Goal: Task Accomplishment & Management: Complete application form

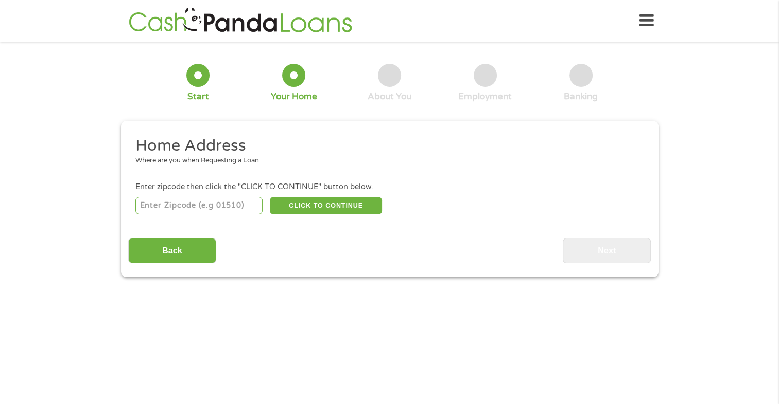
click at [200, 206] on input "number" at bounding box center [198, 205] width 127 height 17
type input "33409"
select select "[US_STATE]"
click at [325, 202] on button "CLICK TO CONTINUE" at bounding box center [326, 205] width 112 height 17
type input "33409"
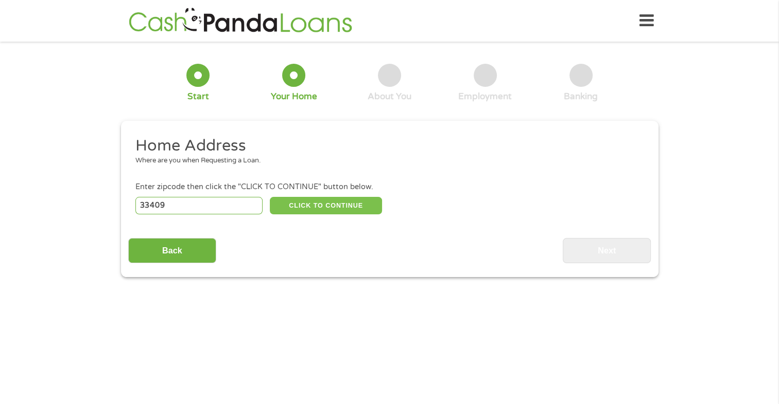
type input "[GEOGRAPHIC_DATA]"
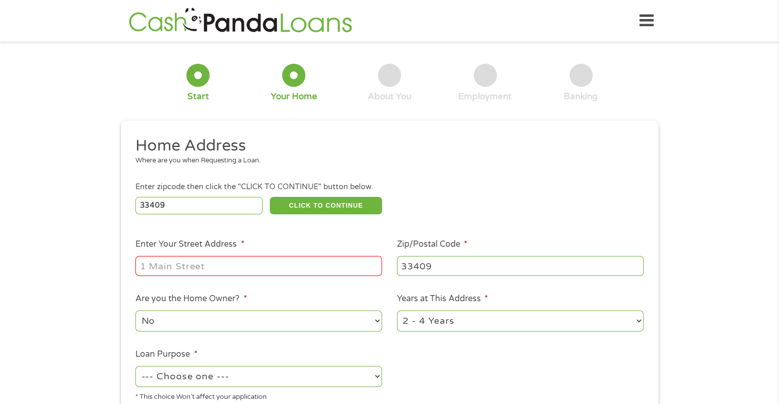
click at [182, 269] on input "Enter Your Street Address *" at bounding box center [258, 266] width 246 height 20
type input "[STREET_ADDRESS]"
click at [224, 152] on h2 "Home Address" at bounding box center [385, 146] width 500 height 21
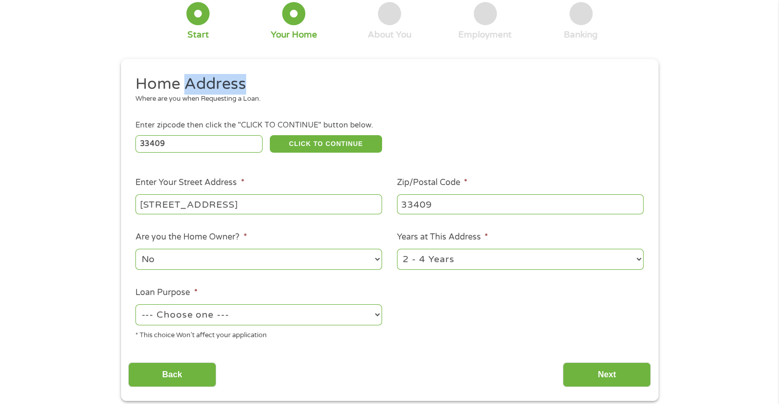
scroll to position [82, 0]
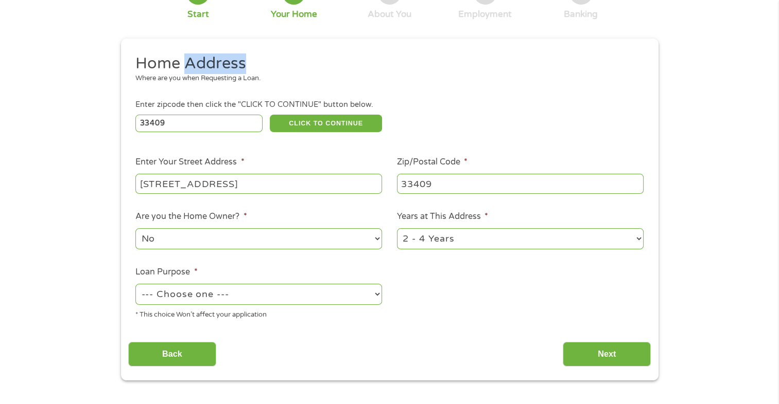
click at [373, 296] on select "--- Choose one --- Pay Bills Debt Consolidation Home Improvement Major Purchase…" at bounding box center [258, 294] width 246 height 21
select select "paybills"
click at [135, 285] on select "--- Choose one --- Pay Bills Debt Consolidation Home Improvement Major Purchase…" at bounding box center [258, 294] width 246 height 21
click at [578, 354] on input "Next" at bounding box center [606, 354] width 88 height 25
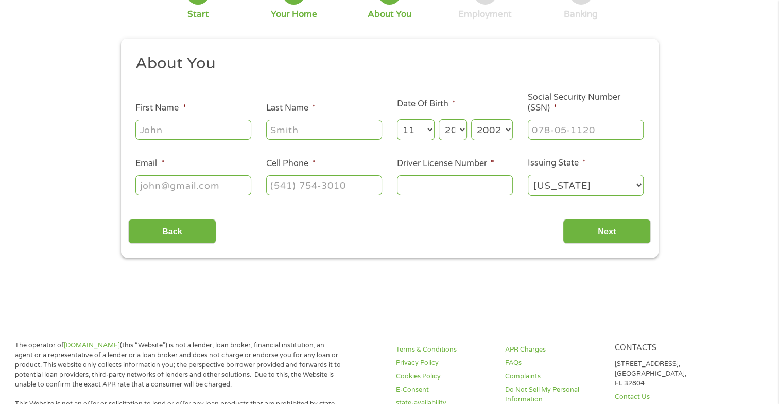
scroll to position [0, 0]
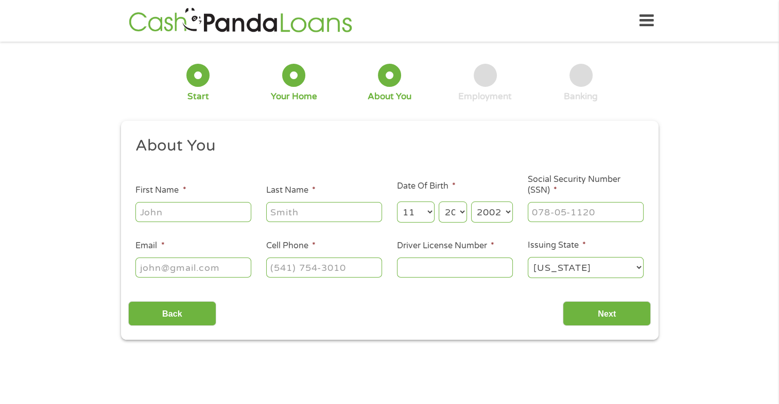
click at [175, 216] on input "First Name *" at bounding box center [193, 212] width 116 height 20
type input "[PERSON_NAME]"
select select "7"
select select "30"
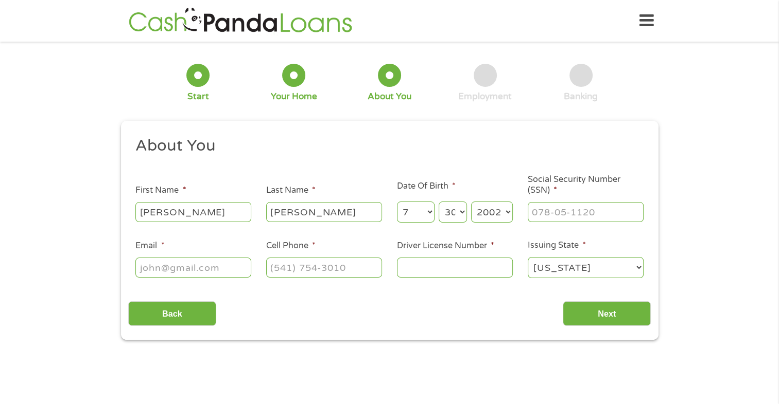
select select "1989"
type input "[EMAIL_ADDRESS][DOMAIN_NAME]"
click at [359, 265] on input "[PHONE_NUMBER]" at bounding box center [324, 268] width 116 height 20
type input "[PHONE_NUMBER]"
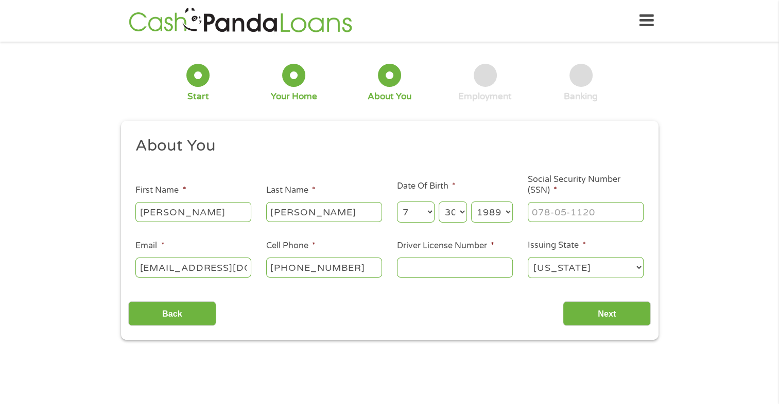
click at [410, 260] on input "Driver License Number *" at bounding box center [455, 268] width 116 height 20
